Goal: Register for event/course

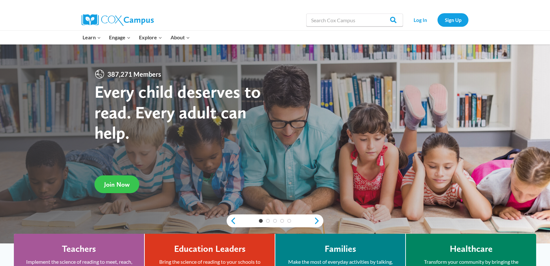
click at [119, 178] on link "Join Now" at bounding box center [117, 185] width 45 height 18
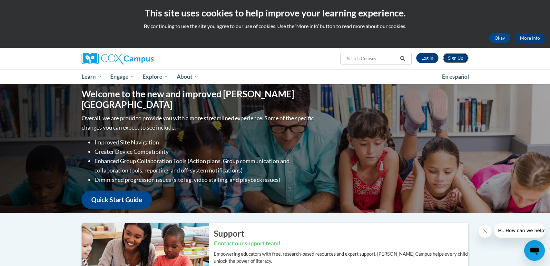
click at [461, 62] on link "Sign Up" at bounding box center [455, 58] width 25 height 10
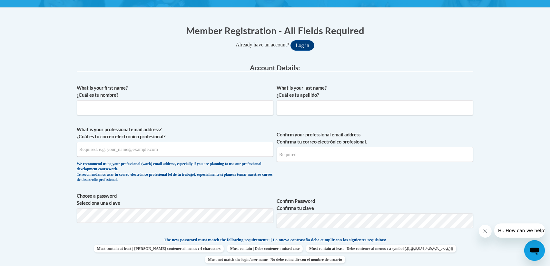
scroll to position [133, 0]
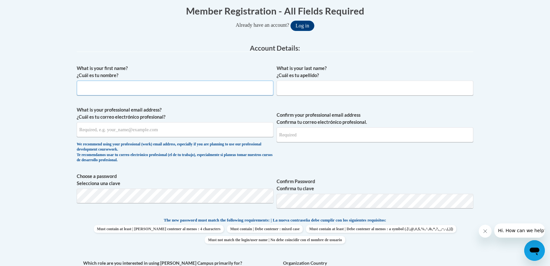
click at [144, 84] on input "What is your first name? ¿Cuál es tu nombre?" at bounding box center [175, 88] width 197 height 15
type input "Abigail"
type input "Silsby"
type input "silsbyal01@mail.buffalostate.edu"
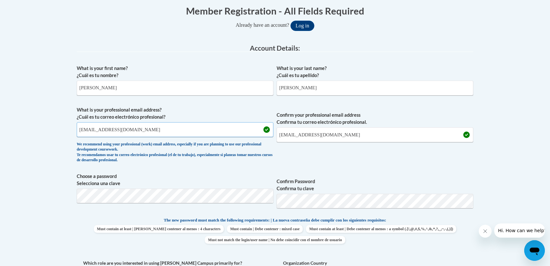
drag, startPoint x: 155, startPoint y: 130, endPoint x: 74, endPoint y: 127, distance: 81.3
click at [74, 127] on div "Member Registration - All Fields Required Already have an account? Log in Prefe…" at bounding box center [275, 250] width 407 height 504
click at [115, 130] on input "silsbyal01@mail.buffalostate.edu" at bounding box center [175, 129] width 197 height 15
click at [114, 130] on input "silsbyal01@mail.buffalostate.edu" at bounding box center [175, 129] width 197 height 15
type input "silsbyal01@buffalostate.edu"
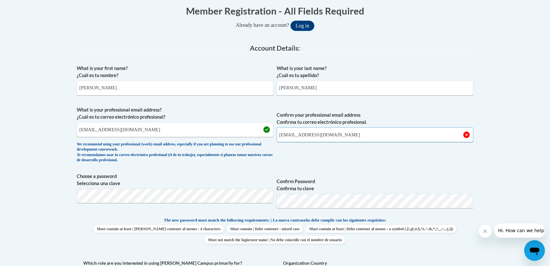
click at [315, 133] on input "silsbyal01@mail.buffalostate.edu" at bounding box center [375, 134] width 197 height 15
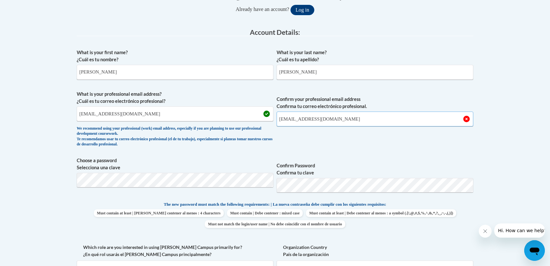
scroll to position [155, 0]
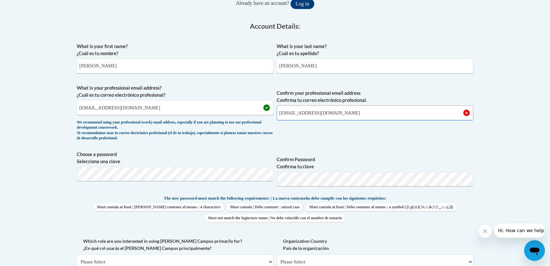
type input "silsbyal01@buffalostate.edu"
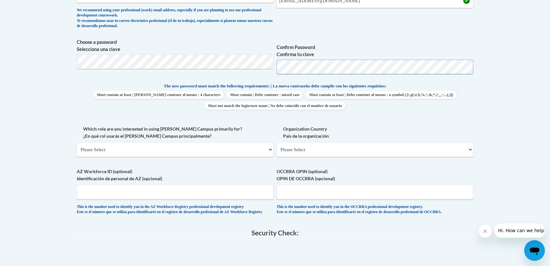
scroll to position [268, 0]
click at [225, 150] on select "Please Select College/University | Colegio/Universidad Community/Nonprofit Part…" at bounding box center [175, 148] width 197 height 15
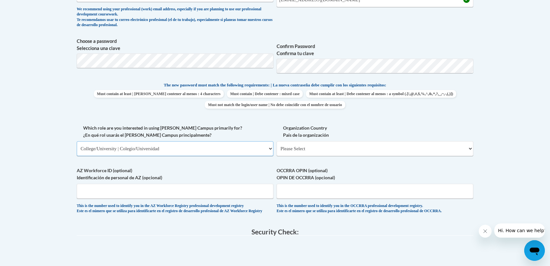
click at [77, 141] on select "Please Select College/University | Colegio/Universidad Community/Nonprofit Part…" at bounding box center [175, 148] width 197 height 15
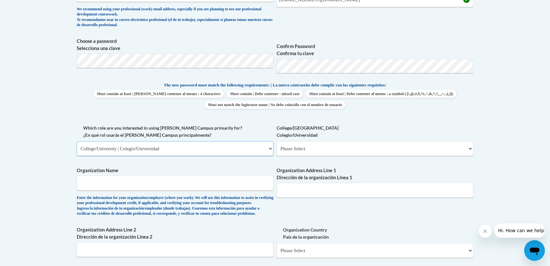
click at [223, 151] on select "Please Select College/University | Colegio/Universidad Community/Nonprofit Part…" at bounding box center [175, 148] width 197 height 15
select select "fbf2d438-af2f-41f8-98f1-81c410e29de3"
click at [77, 141] on select "Please Select College/University | Colegio/Universidad Community/Nonprofit Part…" at bounding box center [175, 148] width 197 height 15
click at [318, 153] on select "Please Select Early Learning/Daycare Teacher/Family Home Care Provider | Maestr…" at bounding box center [375, 148] width 197 height 15
select select "67563ca1-16dc-4830-a7b3-94a34bed3689"
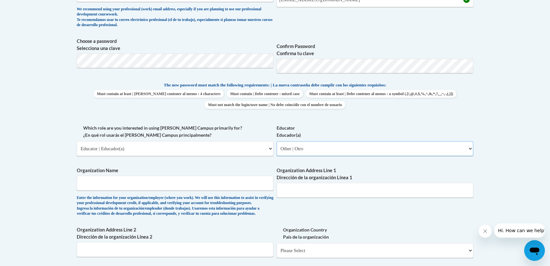
click at [277, 141] on select "Please Select Early Learning/Daycare Teacher/Family Home Care Provider | Maestr…" at bounding box center [375, 148] width 197 height 15
click at [230, 184] on input "Organization Name" at bounding box center [175, 183] width 197 height 15
type input "Buffalo State University"
click at [365, 193] on input "Organization Address Line 1 Dirección de la organización Línea 1" at bounding box center [375, 190] width 197 height 15
type input "64 Birchwood Drive"
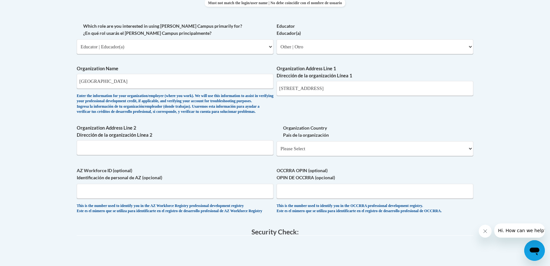
scroll to position [378, 0]
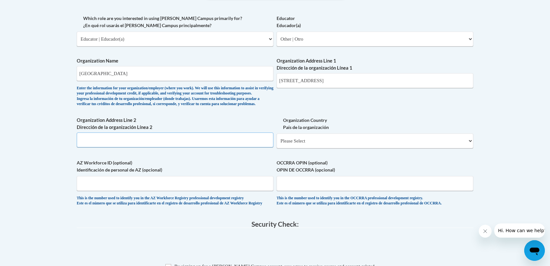
click at [234, 147] on input "Organization Address Line 2 Dirección de la organización Línea 2" at bounding box center [175, 140] width 197 height 15
type input "1300 Elmwood Ave"
click at [394, 148] on select "Please Select United States | Estados Unidos Outside of the United States | Fue…" at bounding box center [375, 141] width 197 height 15
select select "ad49bcad-a171-4b2e-b99c-48b446064914"
click at [277, 144] on select "Please Select United States | Estados Unidos Outside of the United States | Fue…" at bounding box center [375, 141] width 197 height 15
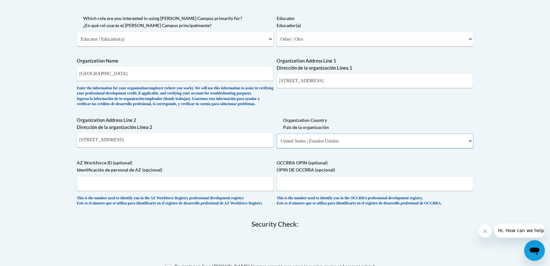
select select
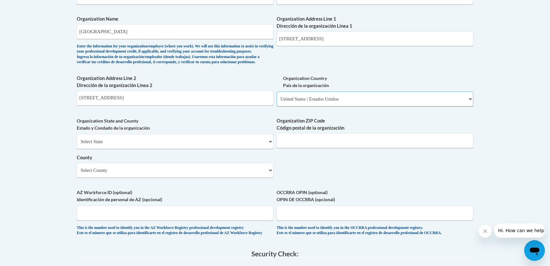
scroll to position [422, 0]
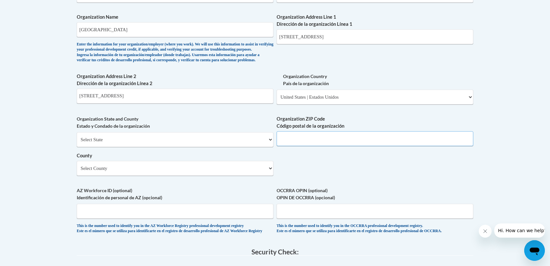
click at [313, 146] on input "Organization ZIP Code Código postal de la organización" at bounding box center [375, 138] width 197 height 15
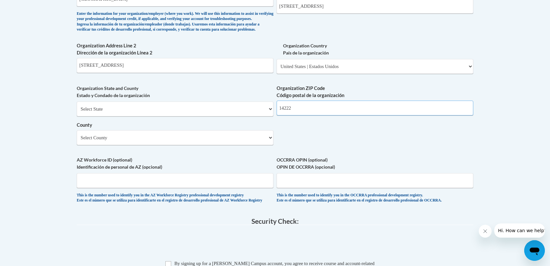
scroll to position [453, 0]
type input "14222"
click at [231, 145] on select "Select County Albany Allegany Bronx Broome Cattaraugus Cayuga Chautauqua Chemun…" at bounding box center [175, 137] width 197 height 15
select select "Erie"
click at [77, 140] on select "Select County Albany Allegany Bronx Broome Cattaraugus Cayuga Chautauqua Chemun…" at bounding box center [175, 137] width 197 height 15
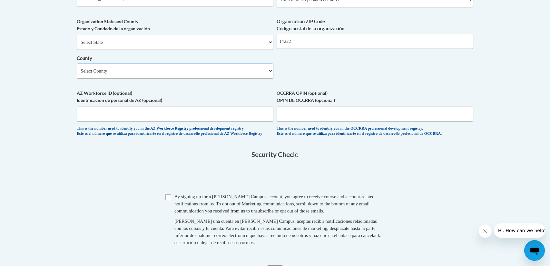
scroll to position [520, 0]
click at [169, 200] on input "Checkbox" at bounding box center [169, 197] width 6 height 6
checkbox input "true"
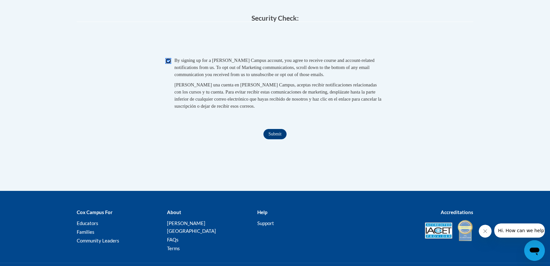
scroll to position [703, 0]
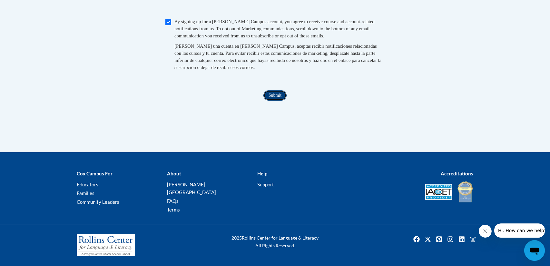
click at [285, 101] on input "Submit" at bounding box center [275, 95] width 23 height 10
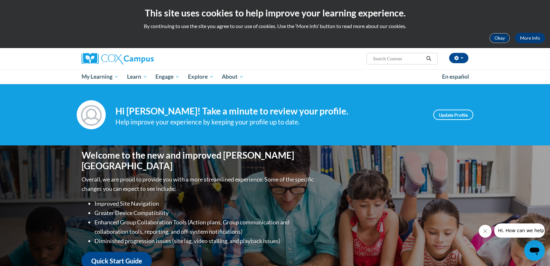
click at [493, 39] on button "Okay" at bounding box center [500, 38] width 21 height 10
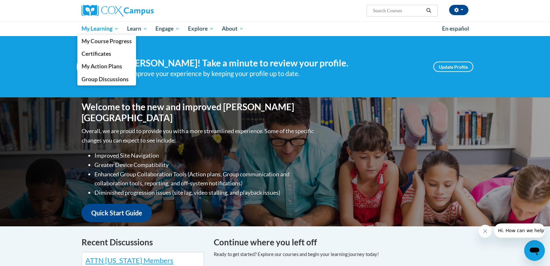
click at [102, 32] on span "My Learning" at bounding box center [100, 29] width 37 height 8
click at [102, 41] on span "My Course Progress" at bounding box center [107, 41] width 50 height 7
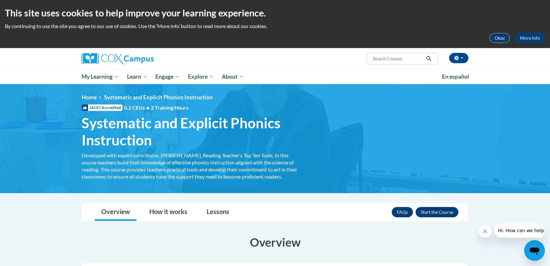
click at [502, 39] on button "Okay" at bounding box center [500, 38] width 21 height 10
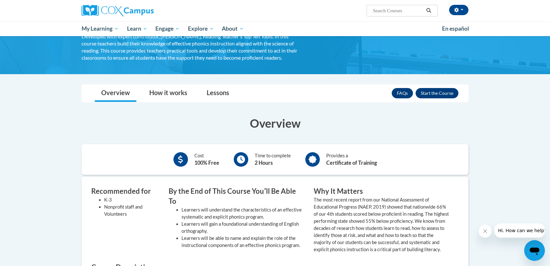
scroll to position [72, 0]
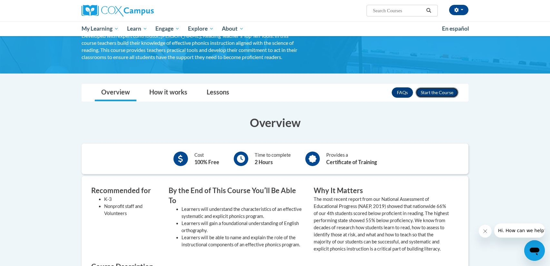
click at [443, 90] on button "Enroll" at bounding box center [437, 92] width 43 height 10
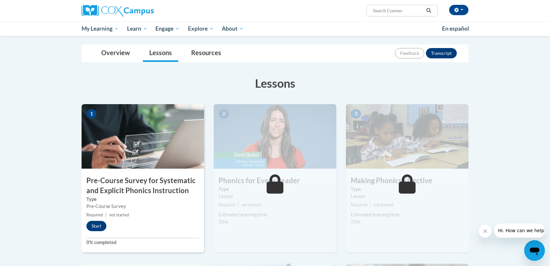
scroll to position [65, 0]
click at [103, 228] on button "Start" at bounding box center [96, 226] width 20 height 10
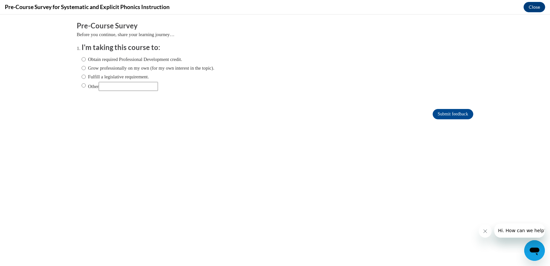
scroll to position [0, 0]
click at [153, 61] on label "Obtain required Professional Development credit." at bounding box center [132, 59] width 101 height 7
click at [86, 61] on input "Obtain required Professional Development credit." at bounding box center [84, 59] width 4 height 7
radio input "true"
click at [454, 116] on input "Submit feedback" at bounding box center [453, 114] width 41 height 10
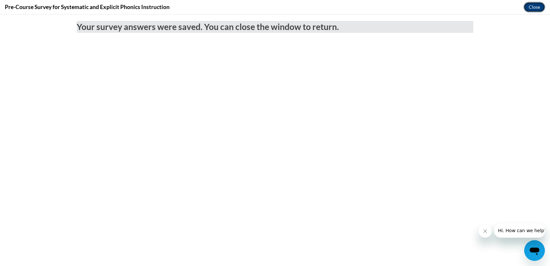
click at [537, 6] on button "Close" at bounding box center [535, 7] width 22 height 10
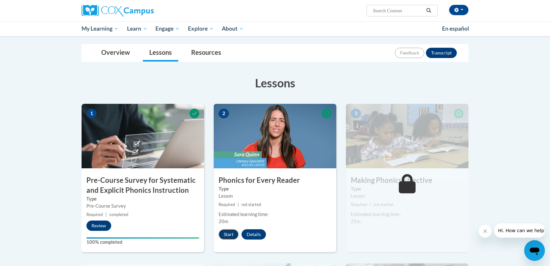
click at [230, 233] on button "Start" at bounding box center [229, 234] width 20 height 10
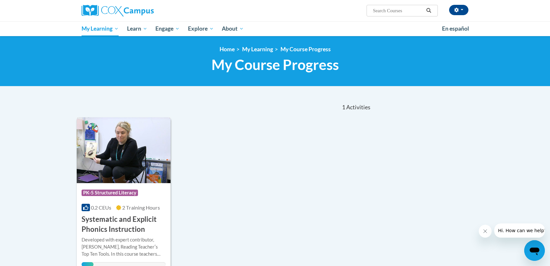
click at [138, 175] on img at bounding box center [124, 150] width 94 height 66
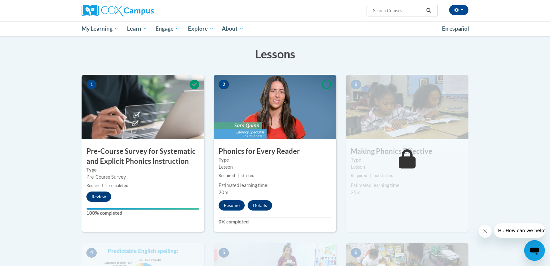
scroll to position [97, 0]
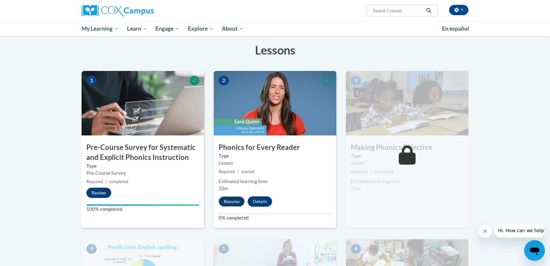
click at [238, 201] on button "Resume" at bounding box center [232, 201] width 26 height 10
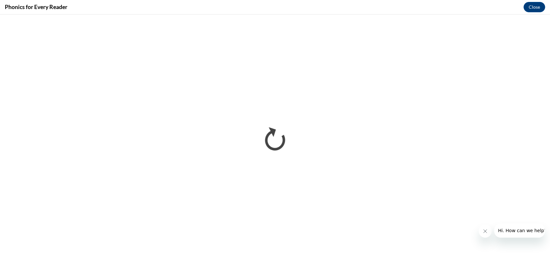
scroll to position [0, 0]
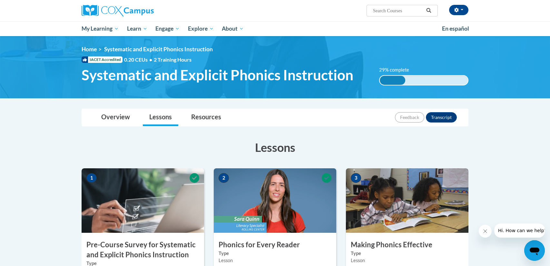
click at [402, 204] on img at bounding box center [407, 200] width 123 height 65
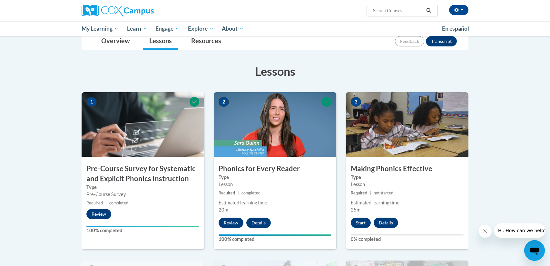
scroll to position [76, 0]
click at [362, 219] on button "Start" at bounding box center [361, 222] width 20 height 10
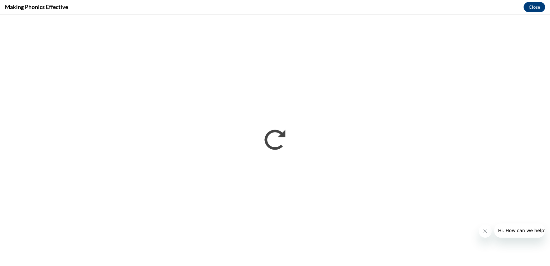
scroll to position [0, 0]
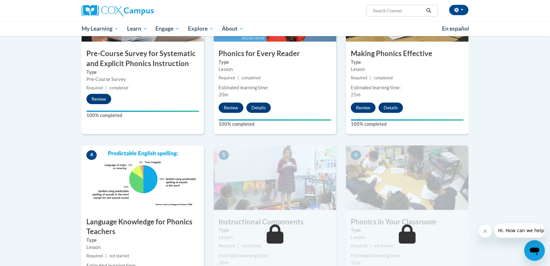
scroll to position [214, 0]
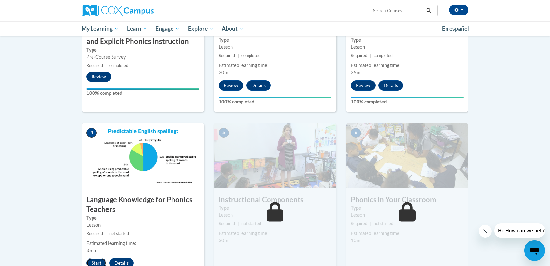
click at [101, 259] on button "Start" at bounding box center [96, 263] width 20 height 10
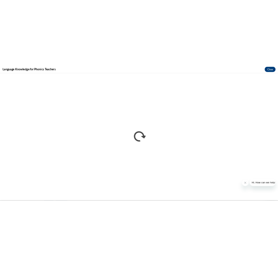
scroll to position [0, 0]
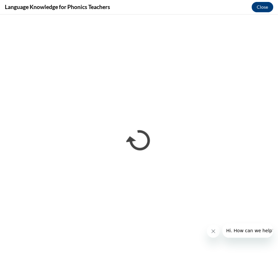
click at [237, 226] on button "Hi. How can we help?" at bounding box center [251, 231] width 56 height 14
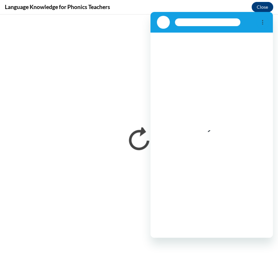
click at [233, 7] on div "Language Knowledge for Phonics Teachers Close" at bounding box center [139, 7] width 278 height 15
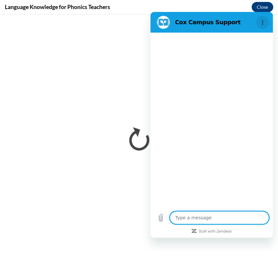
type textarea "x"
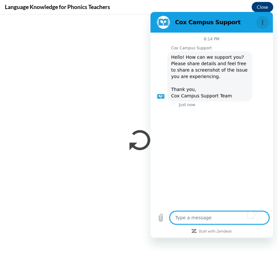
click at [262, 22] on icon "Options menu" at bounding box center [262, 22] width 5 height 5
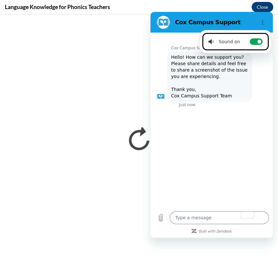
click at [183, 11] on div "Language Knowledge for Phonics Teachers Close" at bounding box center [139, 7] width 278 height 15
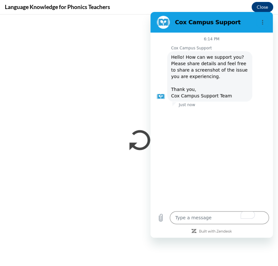
click at [179, 4] on div "Language Knowledge for Phonics Teachers Close" at bounding box center [139, 7] width 278 height 15
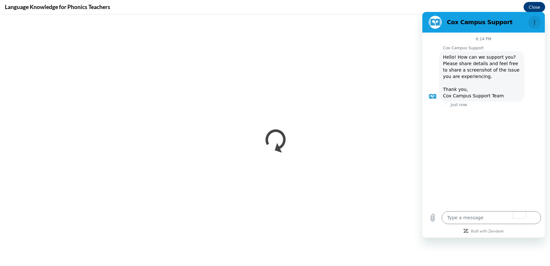
click at [535, 23] on icon "Options menu" at bounding box center [534, 22] width 5 height 5
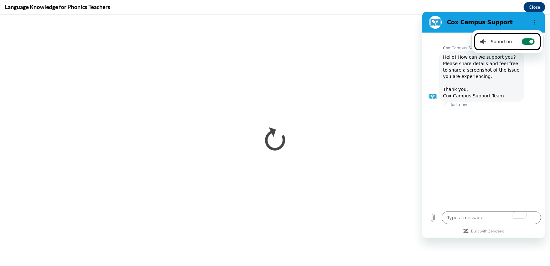
click at [529, 43] on icon at bounding box center [531, 41] width 5 height 5
click at [527, 43] on input "Toggle sound notifications" at bounding box center [528, 41] width 13 height 6
checkbox input "false"
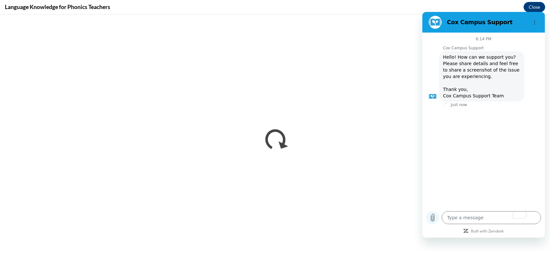
click at [436, 219] on icon "Upload file" at bounding box center [433, 218] width 8 height 8
click at [491, 232] on icon "Built with Zendesk: Visit the Zendesk website in a new tab" at bounding box center [487, 232] width 33 height 4
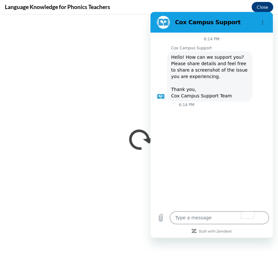
type textarea "x"
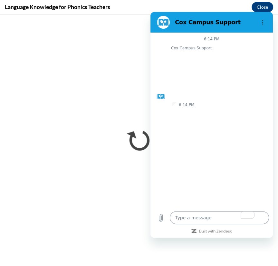
click at [200, 217] on textarea "To enrich screen reader interactions, please activate Accessibility in Grammarl…" at bounding box center [219, 217] width 99 height 13
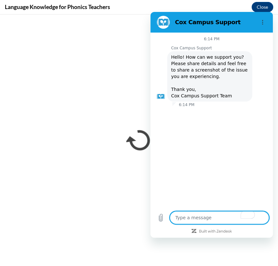
type textarea "c"
type textarea "x"
type textarea "cl"
type textarea "x"
type textarea "clo"
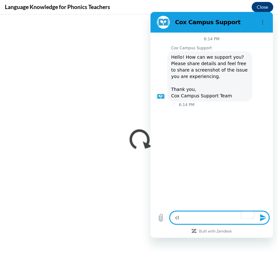
type textarea "x"
type textarea "clos"
type textarea "x"
type textarea "close"
type textarea "x"
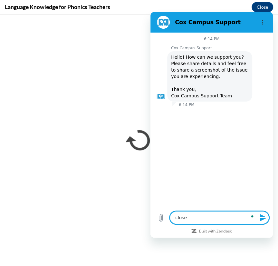
type textarea "close"
type textarea "x"
type textarea "close t"
type textarea "x"
type textarea "close th"
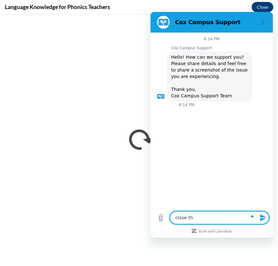
type textarea "x"
type textarea "close thi"
type textarea "x"
type textarea "close this"
type textarea "x"
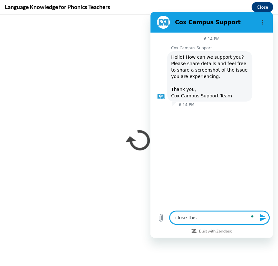
type textarea "close this"
type textarea "x"
type textarea "close this p"
type textarea "x"
type textarea "close this pl"
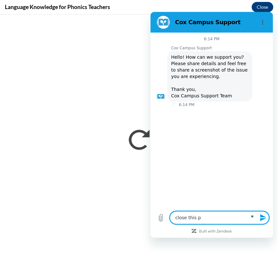
type textarea "x"
type textarea "close this ple"
type textarea "x"
type textarea "close this plea"
type textarea "x"
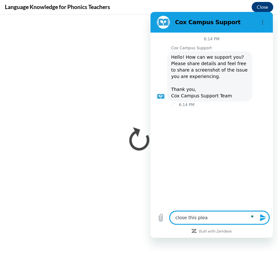
type textarea "close this pleas"
type textarea "x"
type textarea "close this please"
type textarea "x"
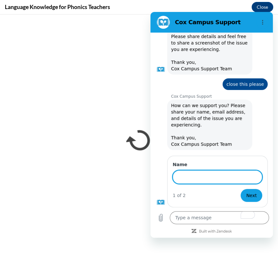
scroll to position [26, 0]
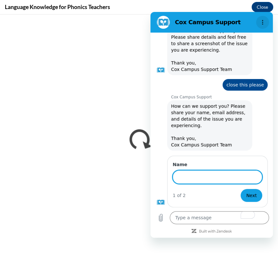
click at [264, 22] on icon "Options menu" at bounding box center [262, 22] width 5 height 5
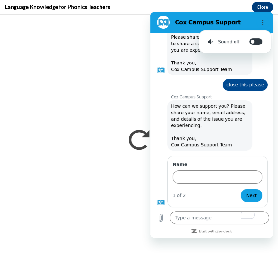
click at [197, 23] on h2 "Cox Campus Support" at bounding box center [214, 22] width 79 height 8
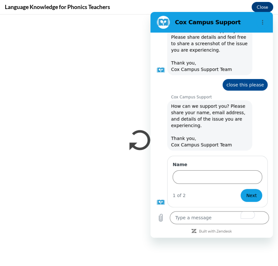
click at [160, 21] on figure at bounding box center [163, 22] width 13 height 13
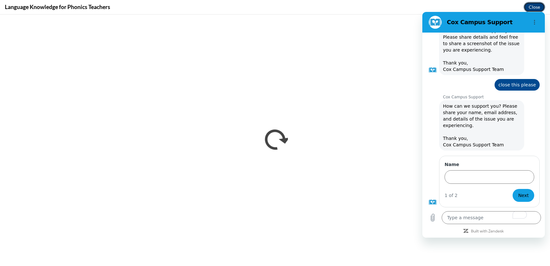
click at [543, 5] on button "Close" at bounding box center [535, 7] width 22 height 10
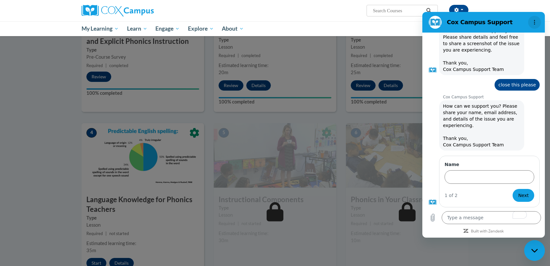
click at [536, 24] on icon "Options menu" at bounding box center [534, 22] width 5 height 5
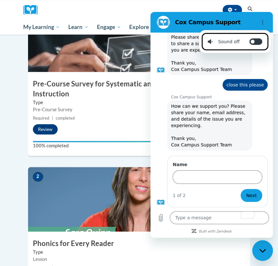
type textarea "x"
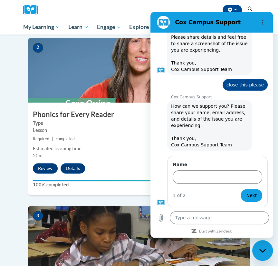
scroll to position [26, 0]
click at [256, 200] on button "Next" at bounding box center [252, 195] width 22 height 13
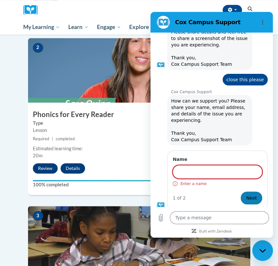
scroll to position [31, 0]
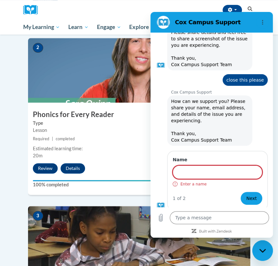
click at [270, 260] on div "Close messaging window" at bounding box center [262, 250] width 19 height 19
type textarea "x"
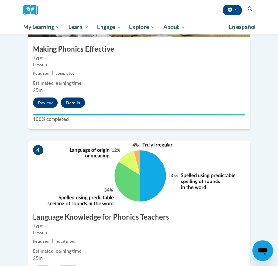
scroll to position [577, 0]
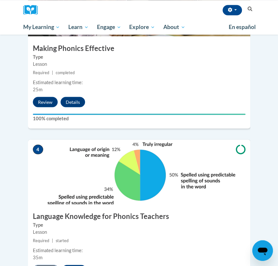
click at [50, 265] on button "Resume" at bounding box center [46, 270] width 26 height 10
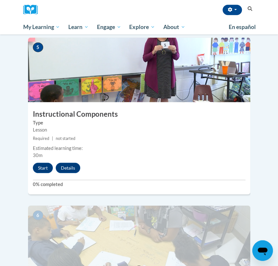
scroll to position [845, 0]
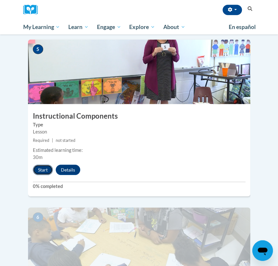
click at [39, 165] on button "Start" at bounding box center [43, 170] width 20 height 10
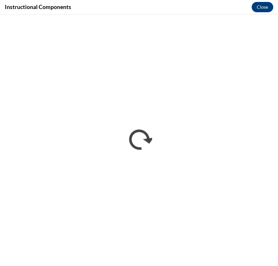
scroll to position [0, 0]
